Goal: Task Accomplishment & Management: Manage account settings

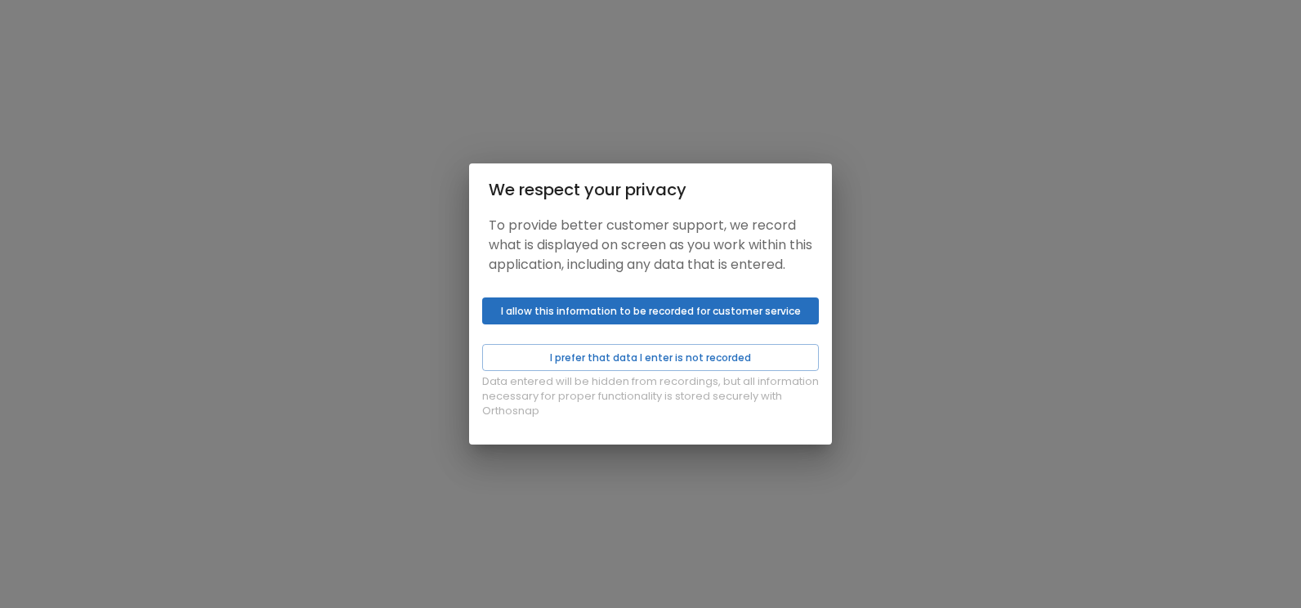
click at [534, 320] on button "I allow this information to be recorded for customer service" at bounding box center [650, 311] width 337 height 27
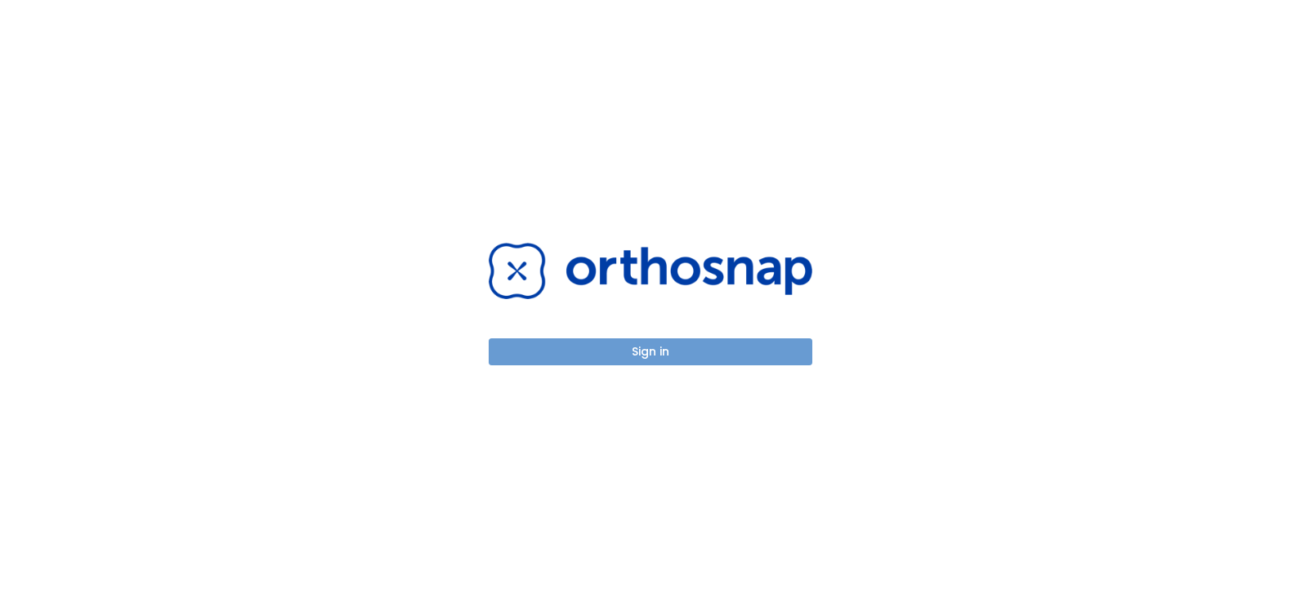
click at [598, 351] on button "Sign in" at bounding box center [651, 351] width 324 height 27
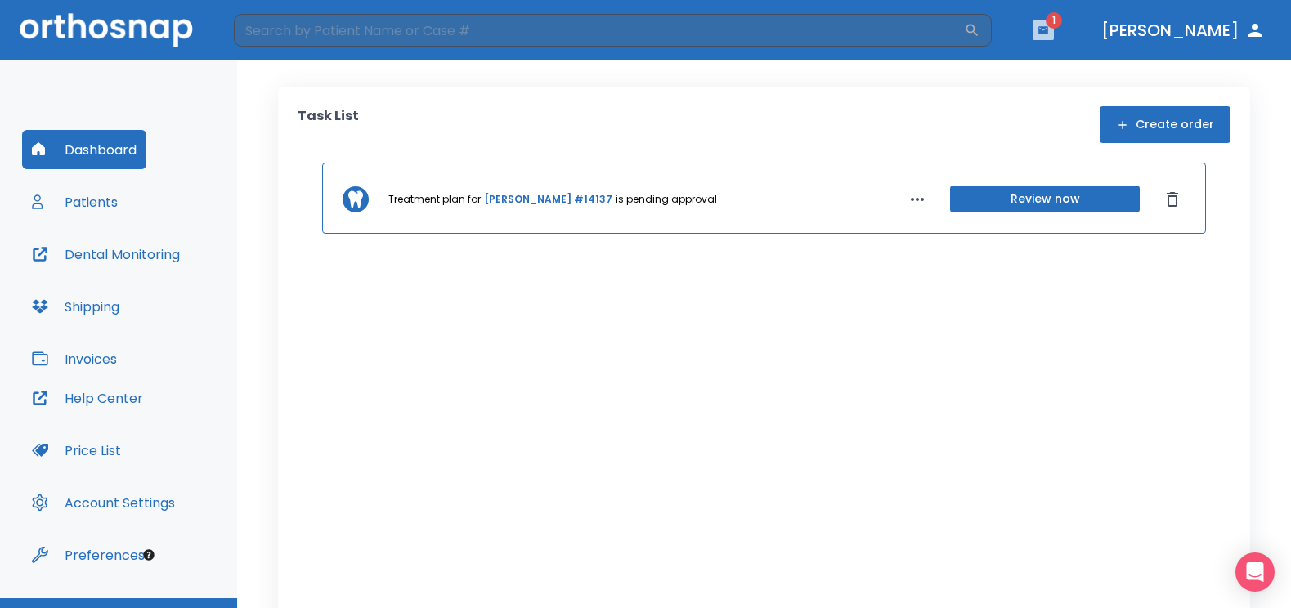
click at [1054, 23] on button "button" at bounding box center [1042, 30] width 21 height 20
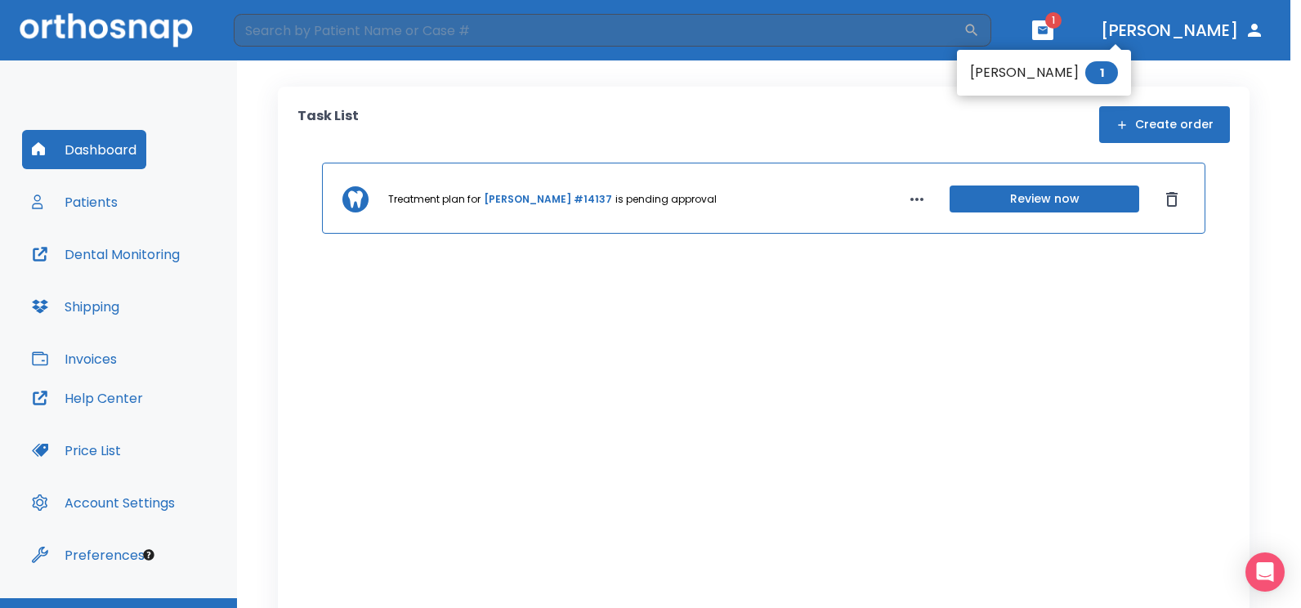
click at [1015, 75] on li "[PERSON_NAME] 1" at bounding box center [1044, 72] width 174 height 33
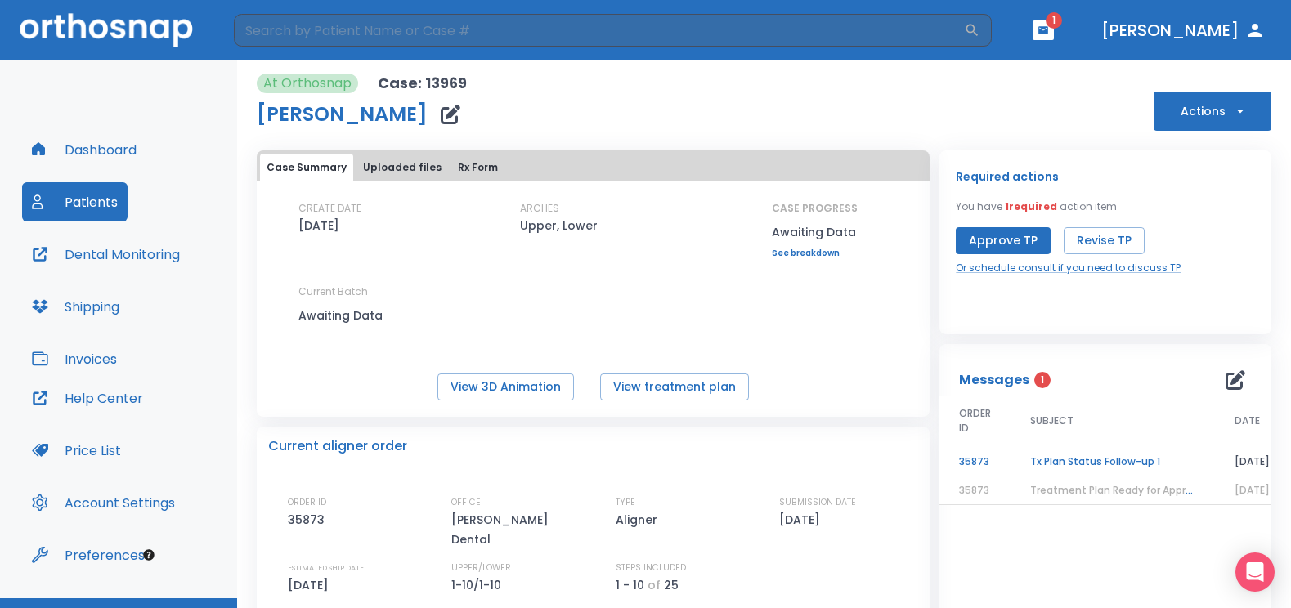
click at [1038, 454] on td "Tx Plan Status Follow-up 1" at bounding box center [1112, 462] width 204 height 29
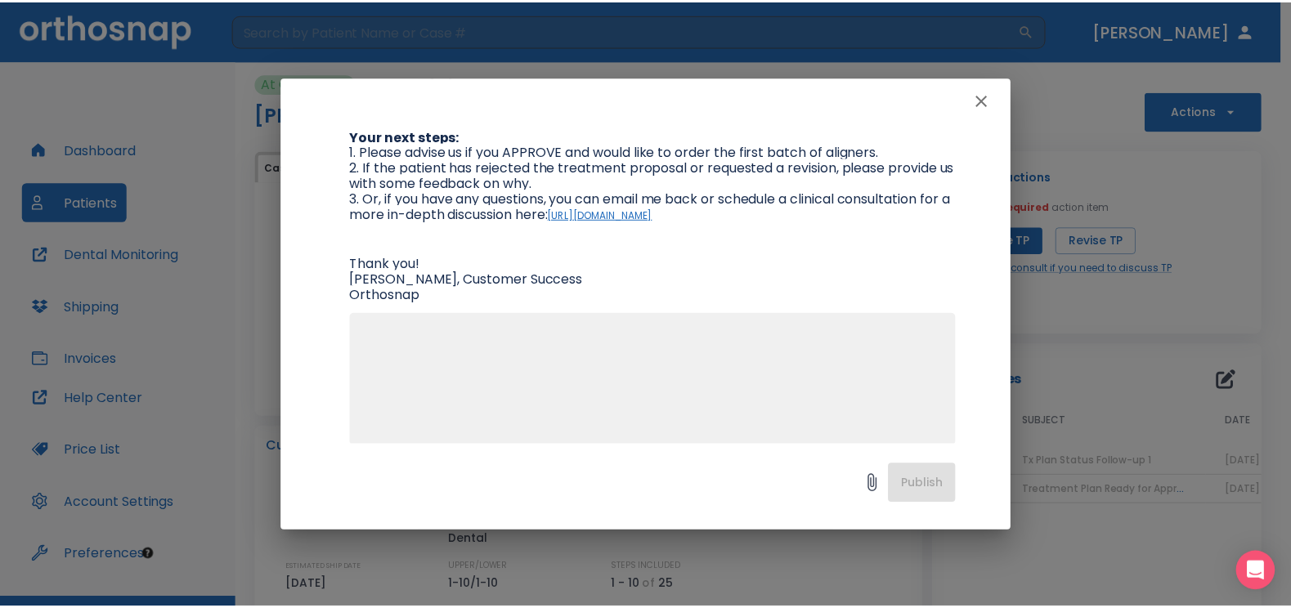
scroll to position [282, 0]
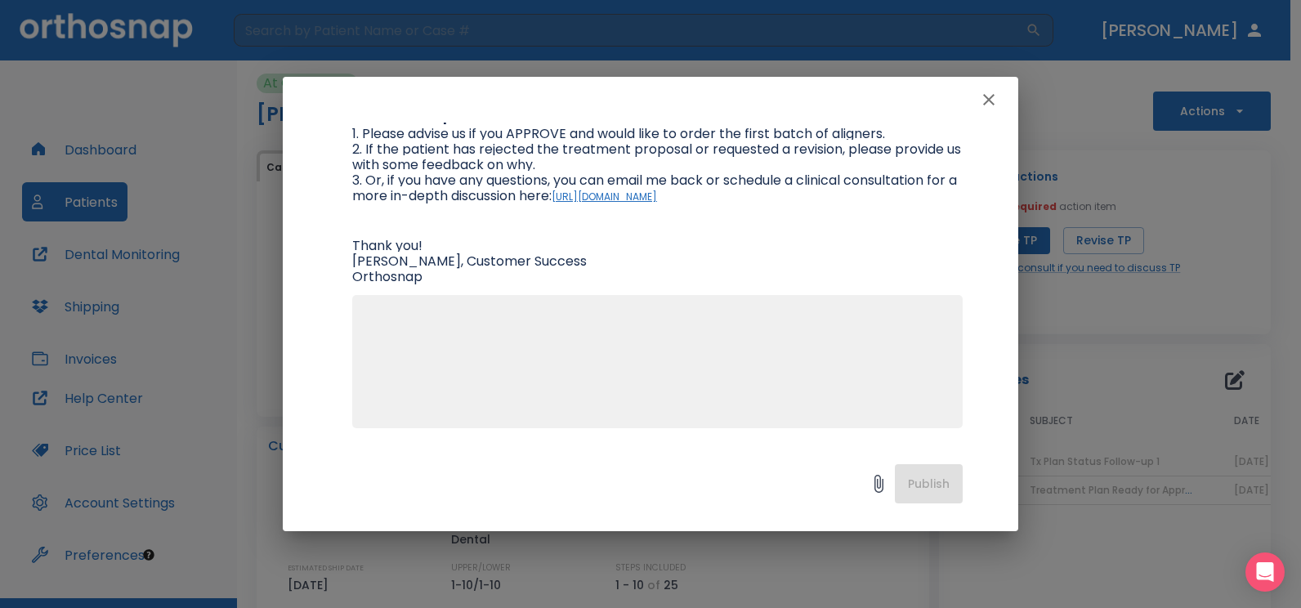
click at [875, 489] on icon at bounding box center [879, 484] width 20 height 20
click at [983, 98] on icon "button" at bounding box center [989, 100] width 20 height 20
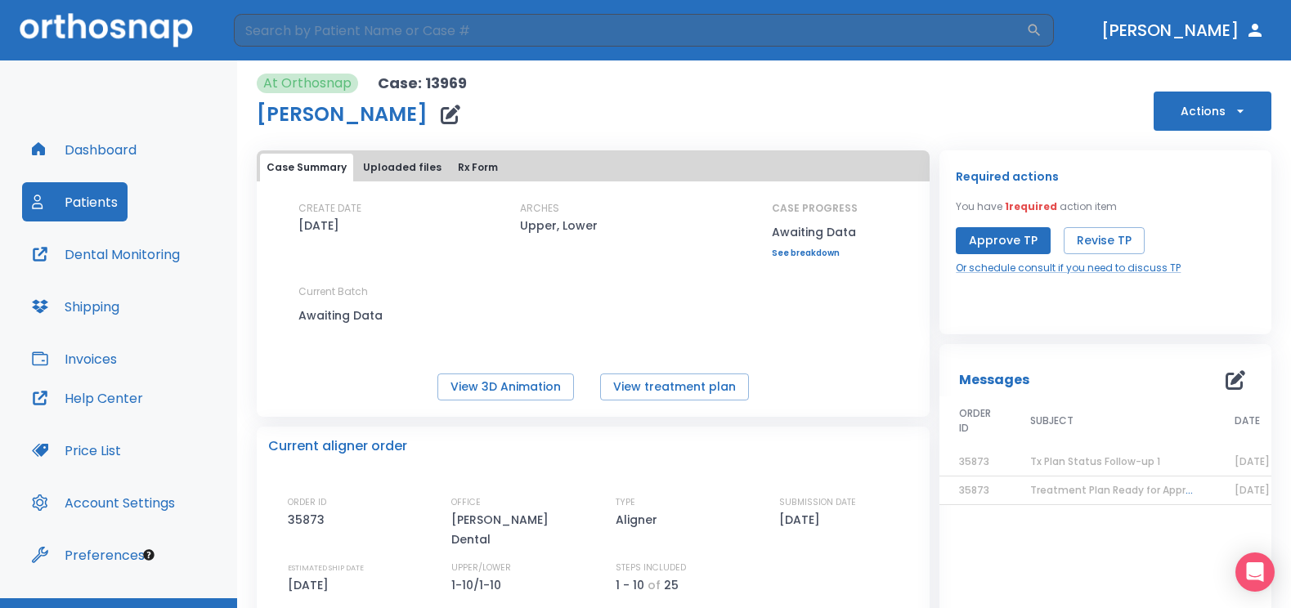
click at [1230, 377] on icon "button" at bounding box center [1235, 380] width 20 height 20
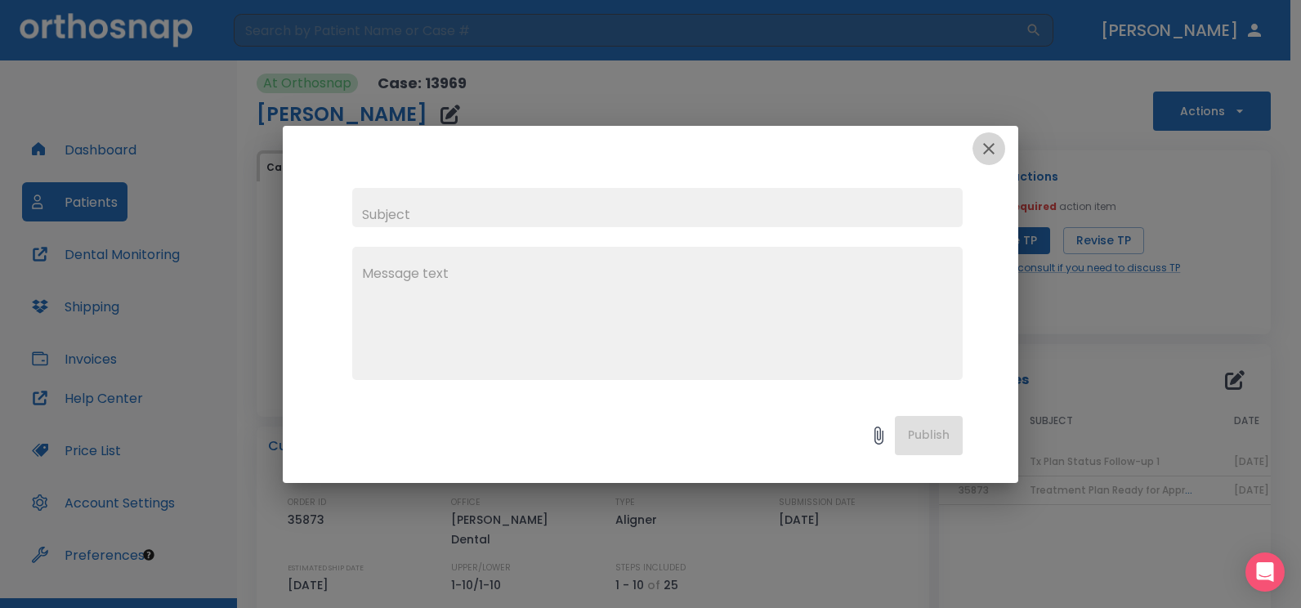
click at [987, 150] on icon "button" at bounding box center [988, 148] width 11 height 11
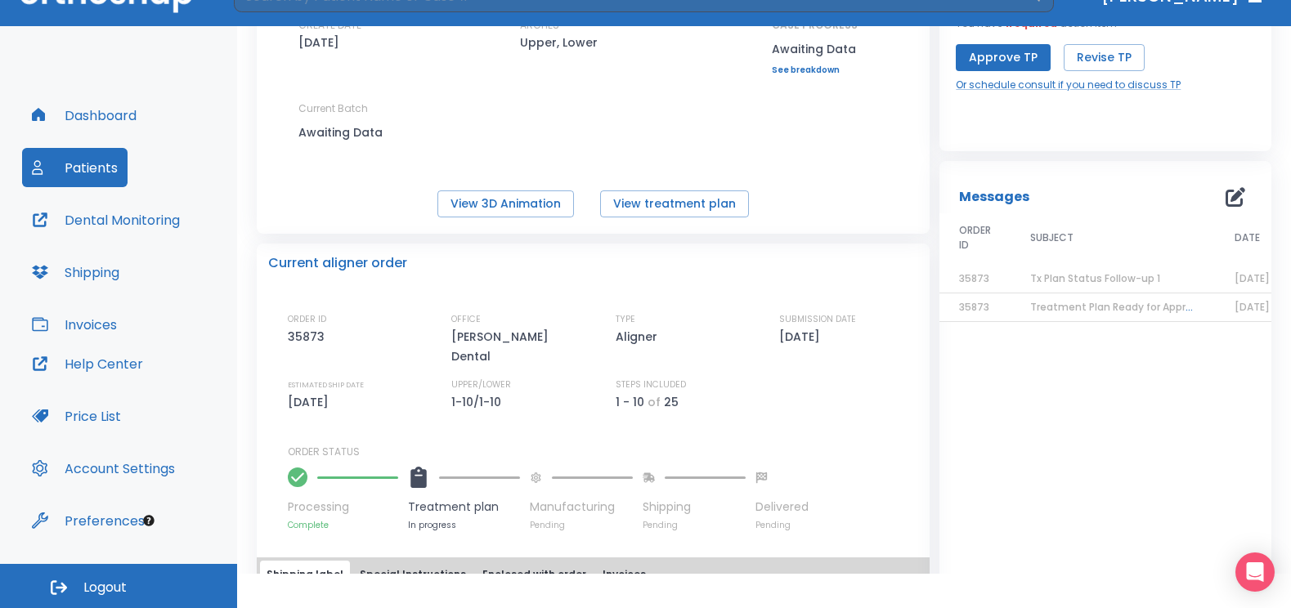
scroll to position [6, 0]
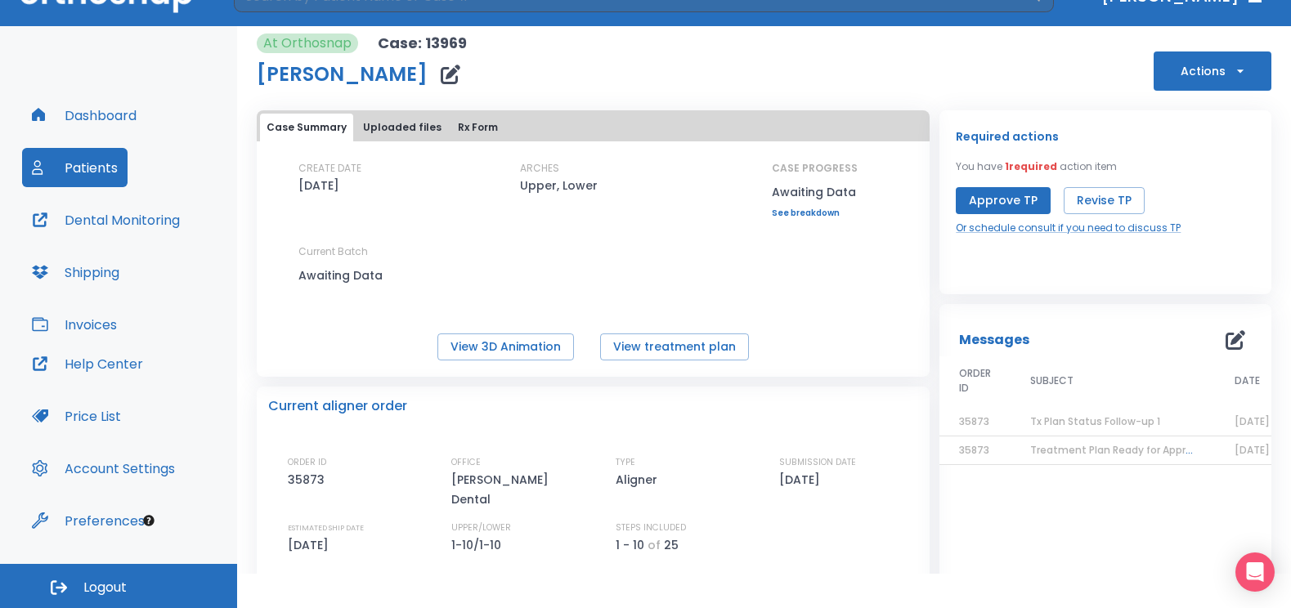
click at [97, 121] on button "Dashboard" at bounding box center [84, 115] width 124 height 39
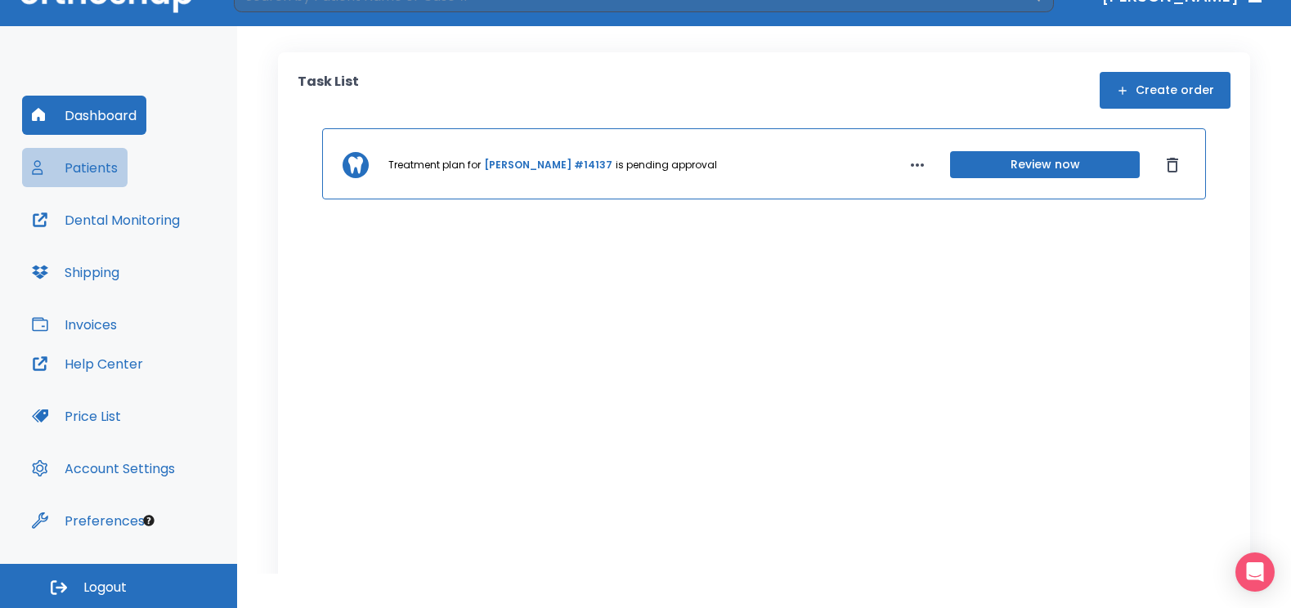
click at [88, 176] on button "Patients" at bounding box center [74, 167] width 105 height 39
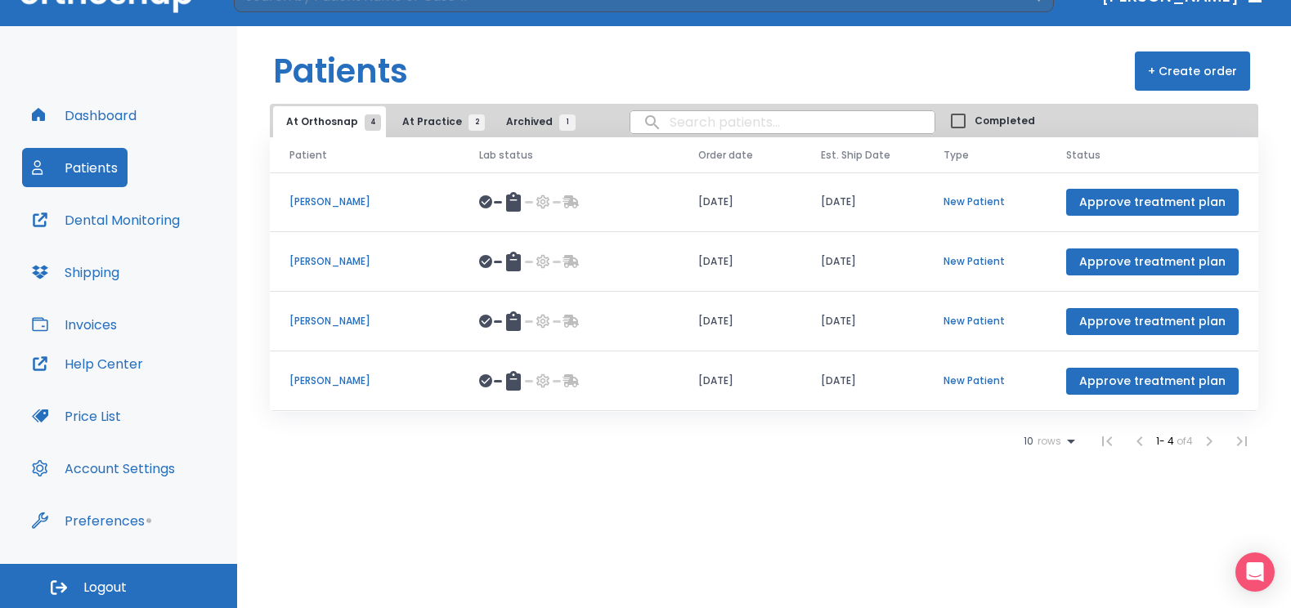
click at [321, 262] on p "[PERSON_NAME]" at bounding box center [364, 261] width 150 height 15
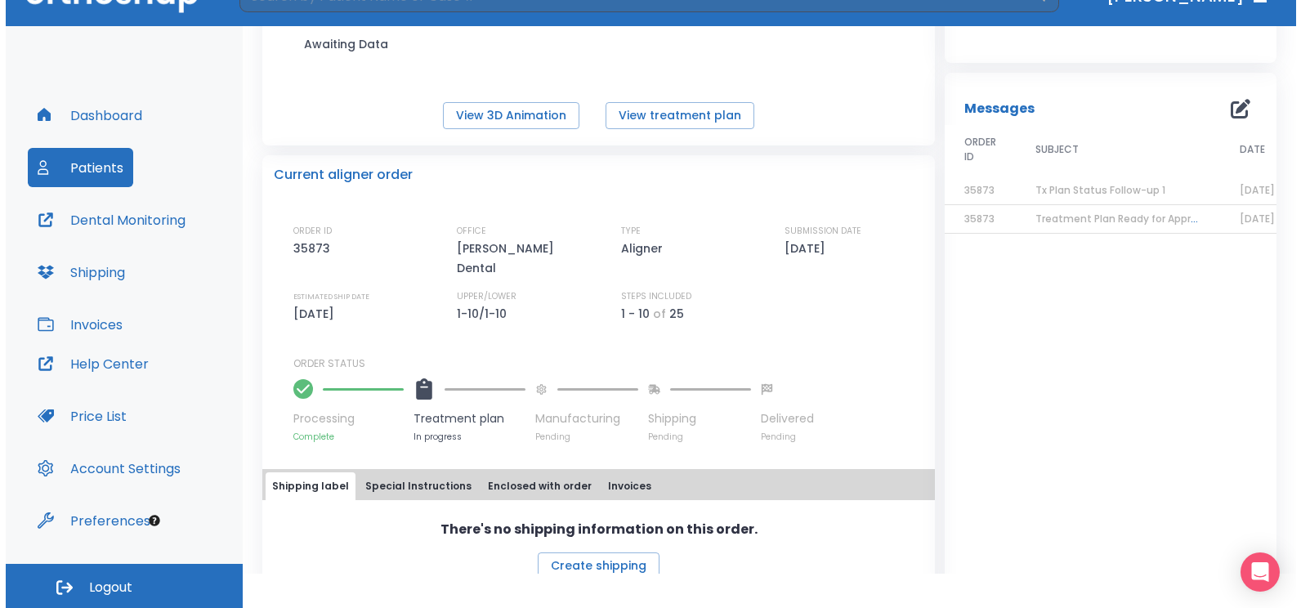
scroll to position [245, 0]
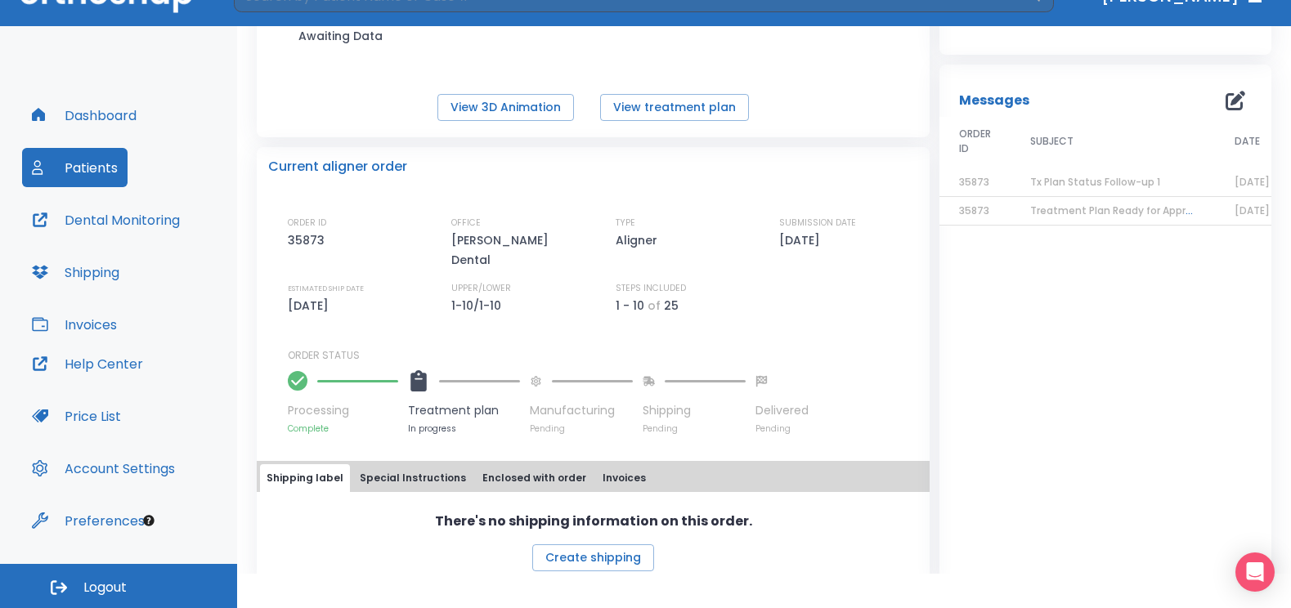
click at [1225, 105] on icon "button" at bounding box center [1235, 101] width 20 height 20
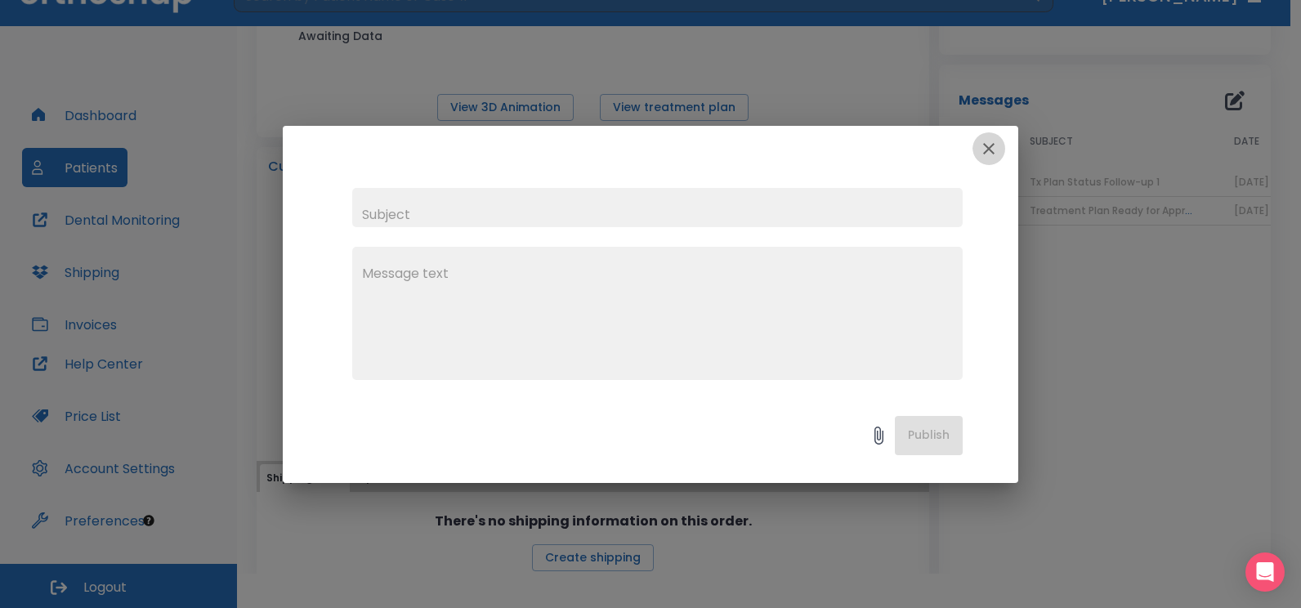
click at [997, 148] on icon "button" at bounding box center [989, 149] width 20 height 20
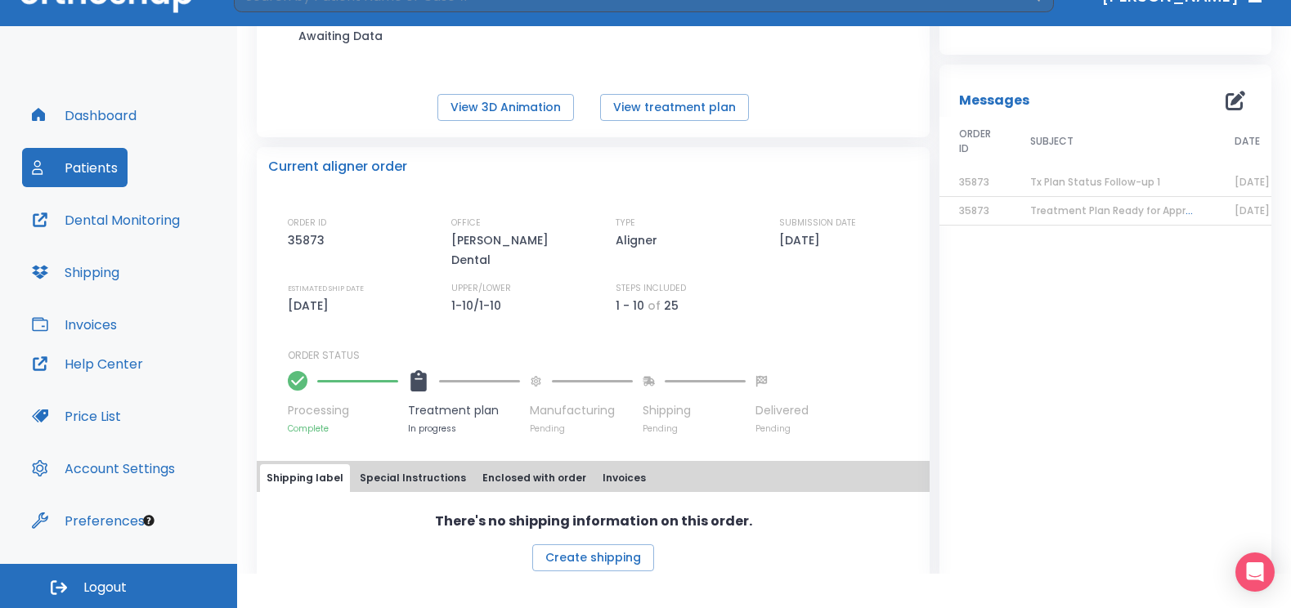
click at [1059, 185] on span "Tx Plan Status Follow-up 1" at bounding box center [1095, 182] width 130 height 14
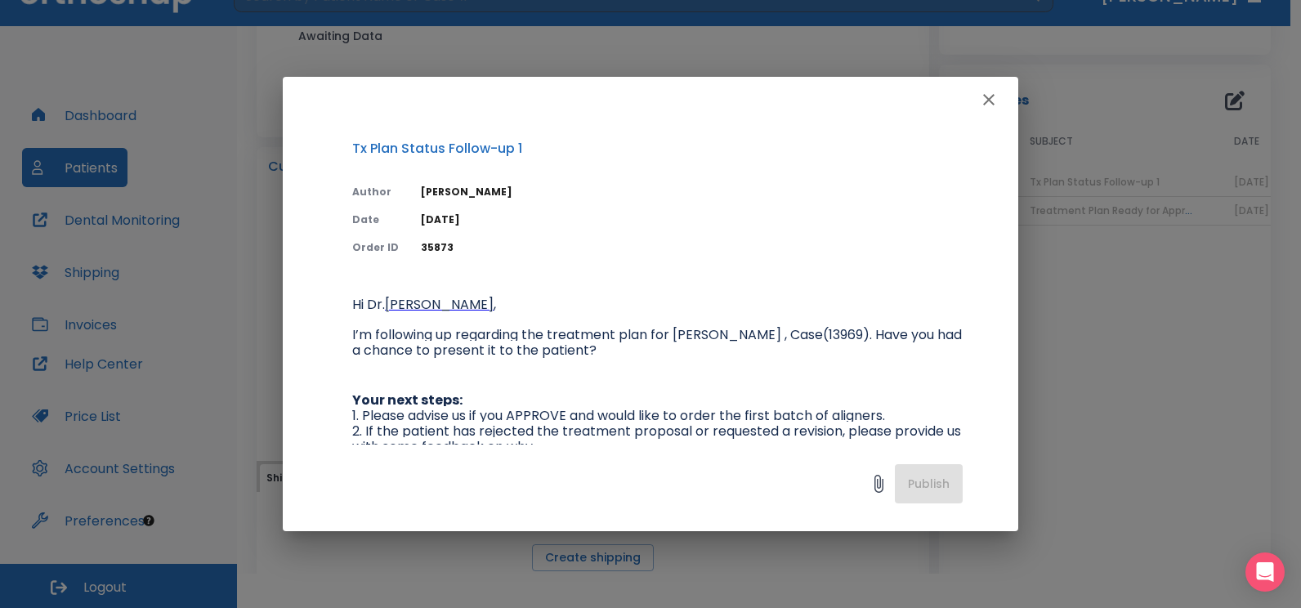
click at [935, 484] on div "Publish" at bounding box center [651, 488] width 736 height 87
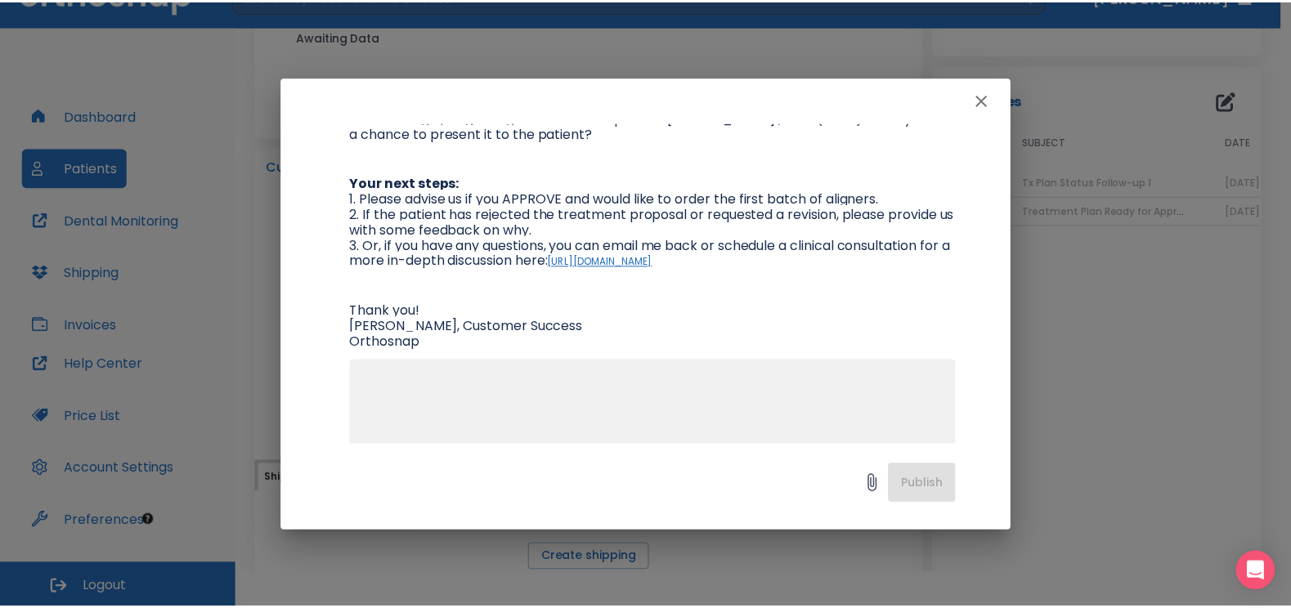
scroll to position [282, 0]
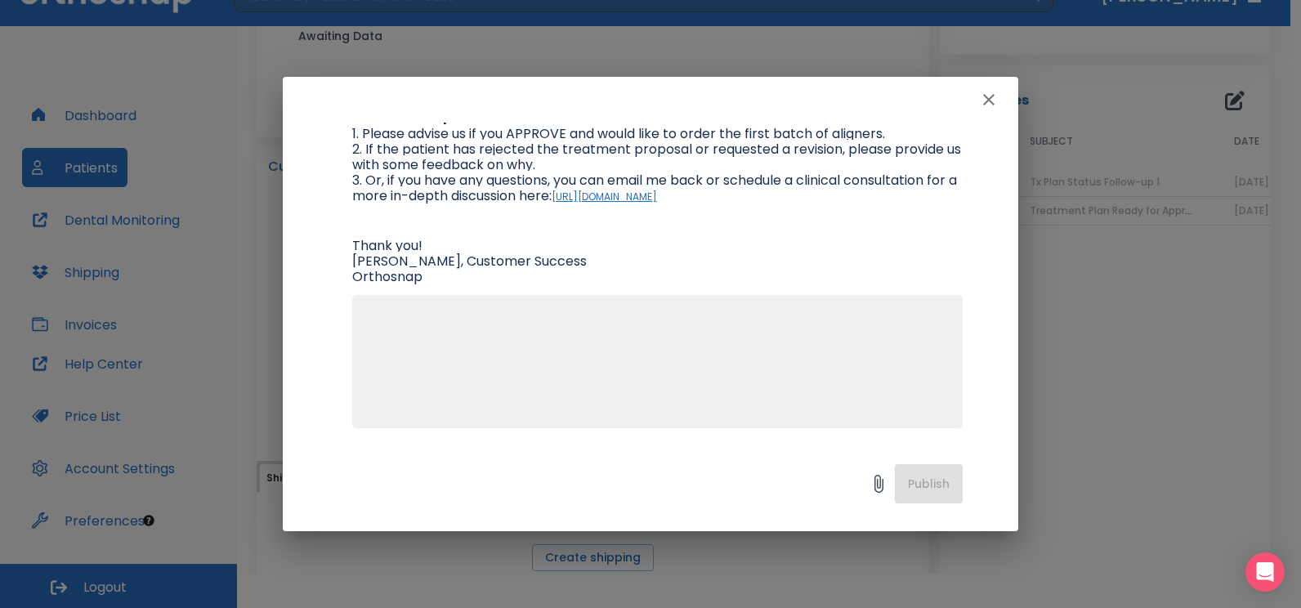
click at [989, 106] on icon "button" at bounding box center [989, 100] width 20 height 20
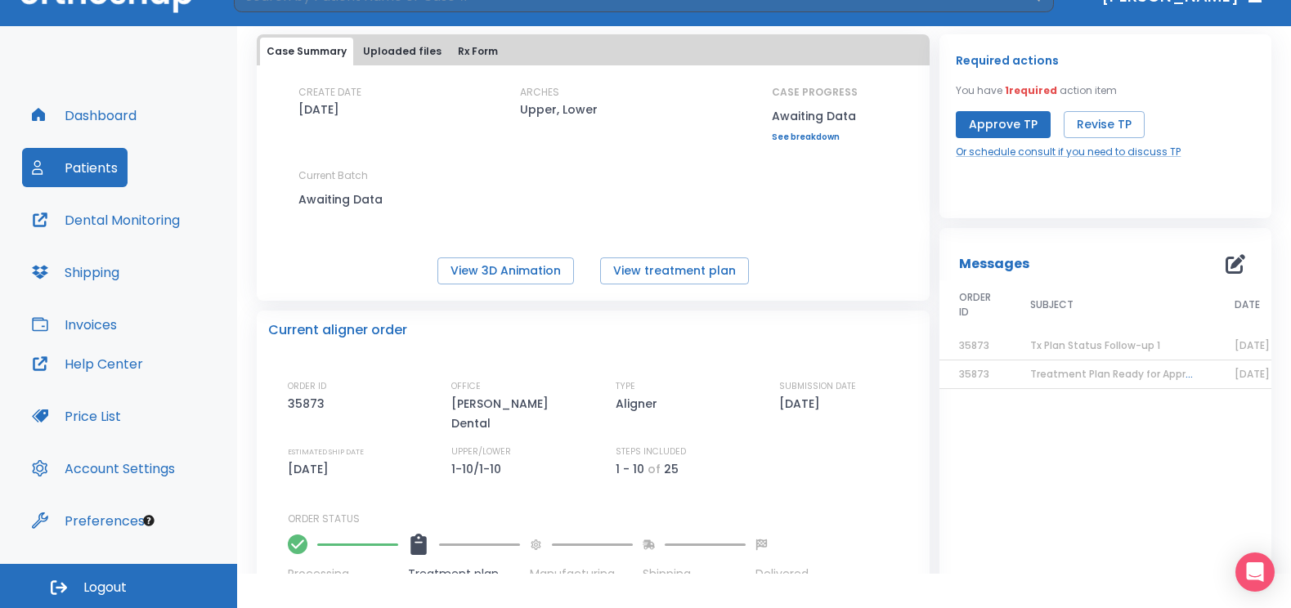
scroll to position [0, 0]
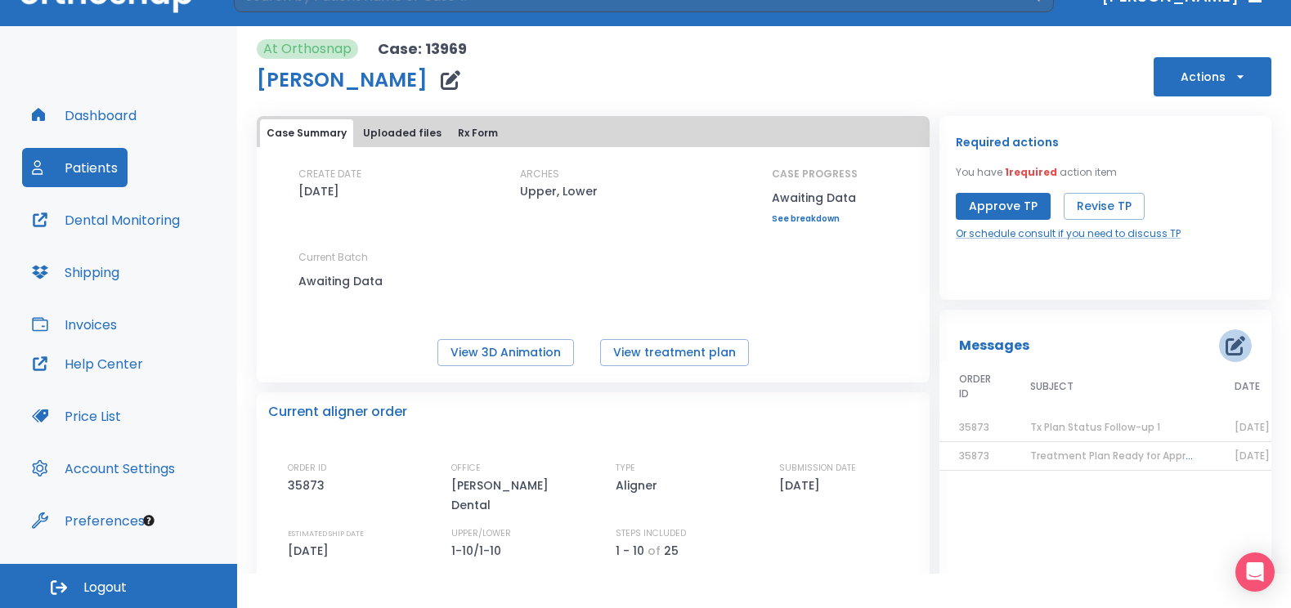
click at [1225, 346] on icon "button" at bounding box center [1235, 346] width 20 height 20
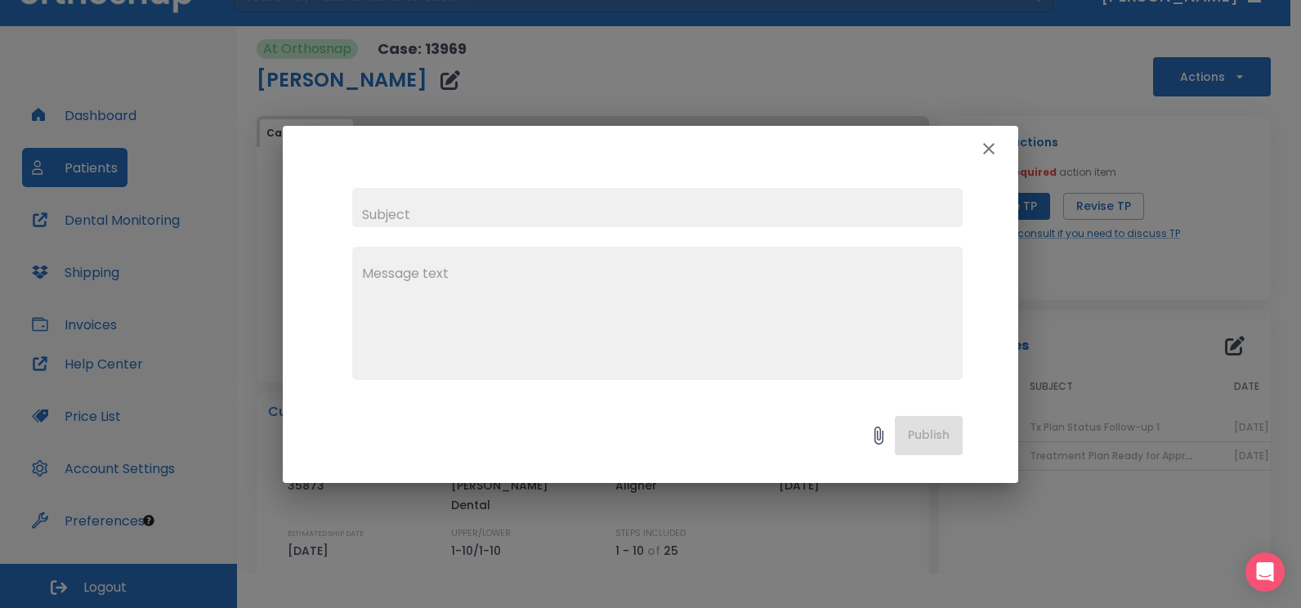
click at [410, 222] on input "text" at bounding box center [657, 207] width 611 height 39
type input "[PERSON_NAME]"
click at [529, 280] on textarea at bounding box center [657, 320] width 591 height 113
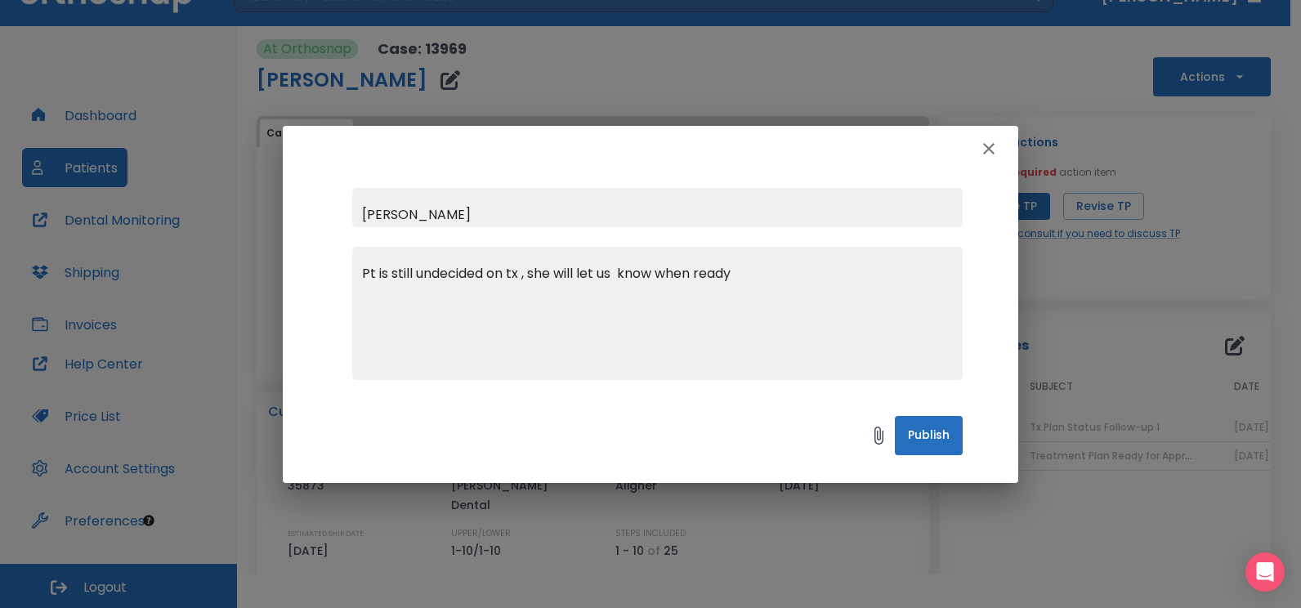
type textarea "Pt is still undecided on tx , she will let us know when ready"
click at [941, 422] on button "Publish" at bounding box center [929, 435] width 68 height 39
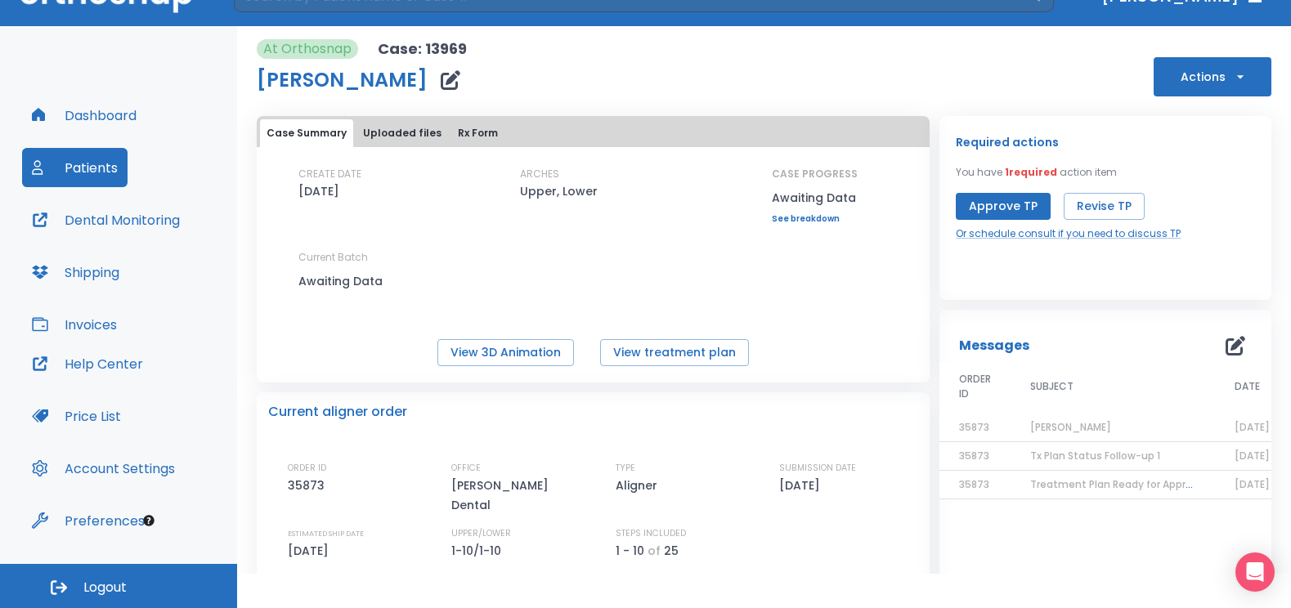
click at [101, 117] on button "Dashboard" at bounding box center [84, 115] width 124 height 39
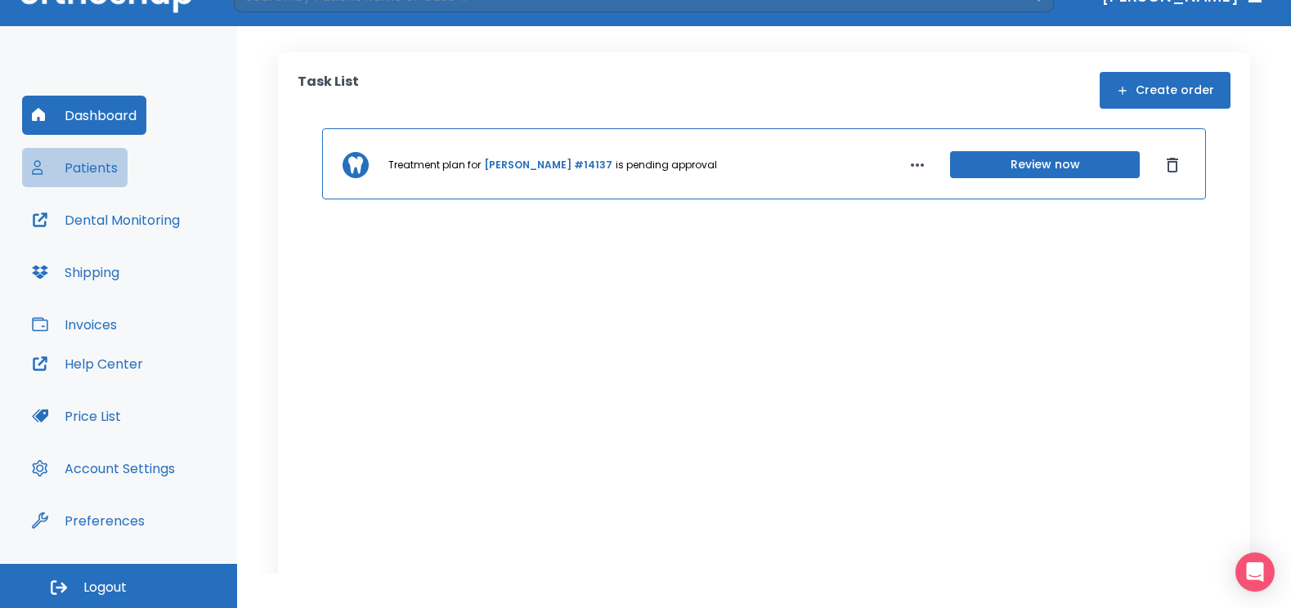
click at [77, 166] on button "Patients" at bounding box center [74, 167] width 105 height 39
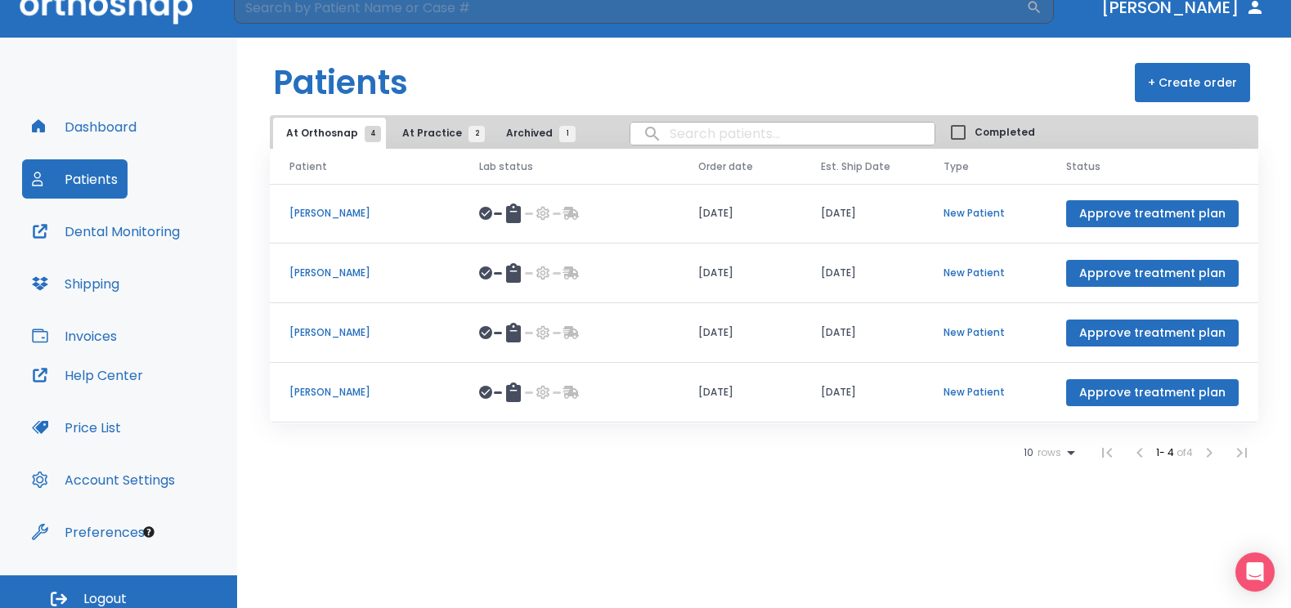
scroll to position [34, 0]
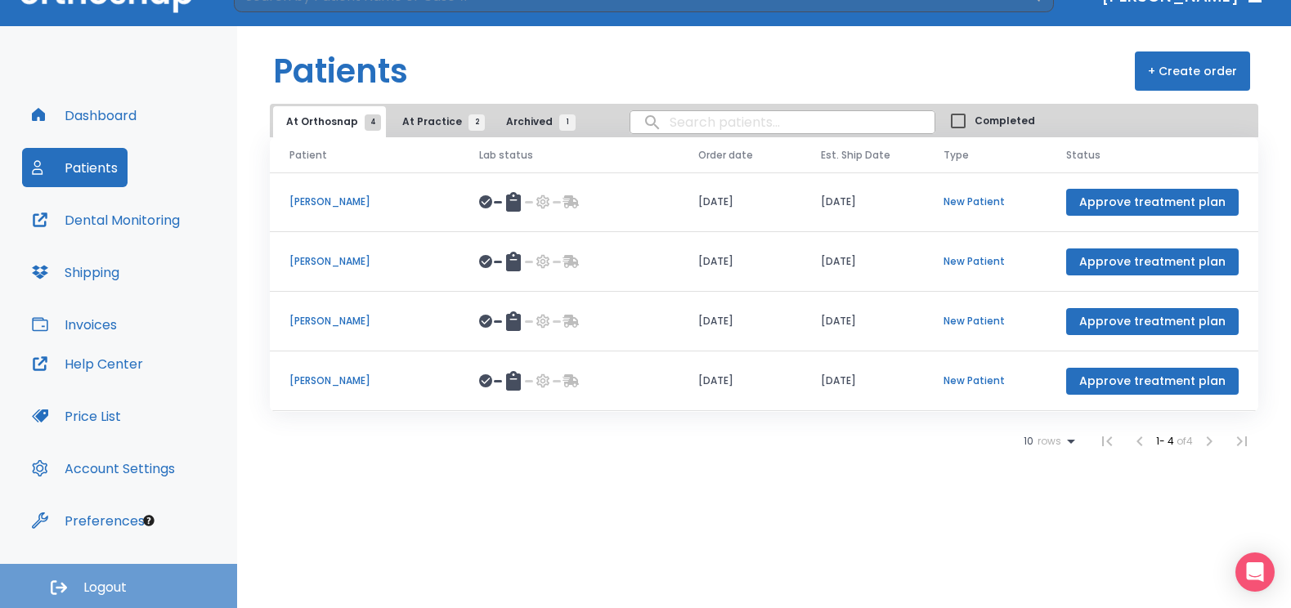
click at [97, 575] on button "Logout" at bounding box center [118, 586] width 237 height 44
